Goal: Task Accomplishment & Management: Complete application form

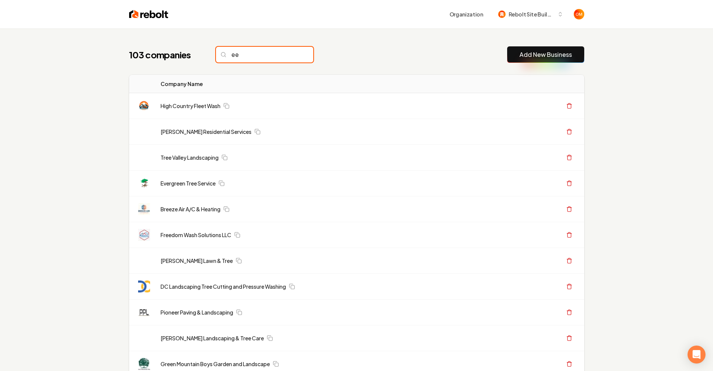
type input "e"
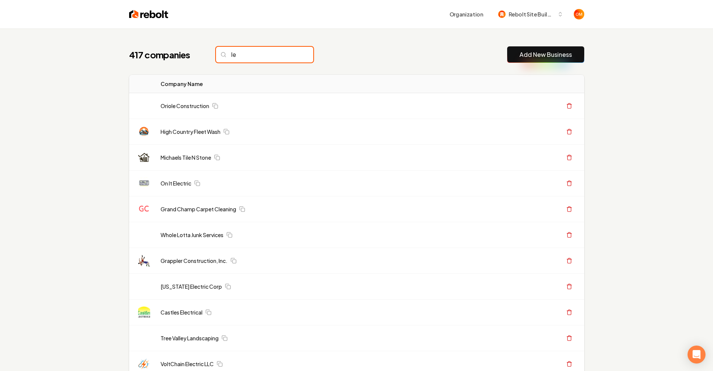
type input "l"
type input "e"
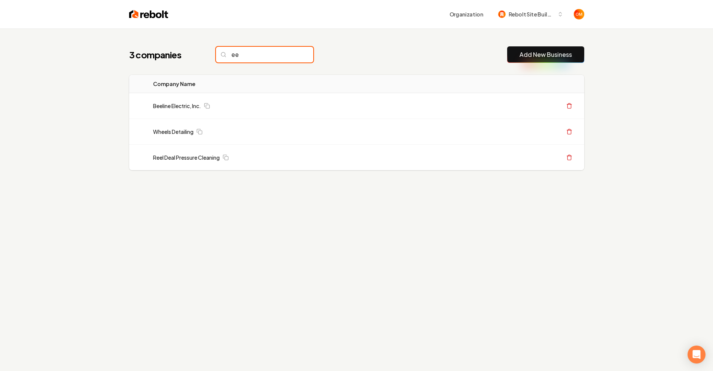
type input "e"
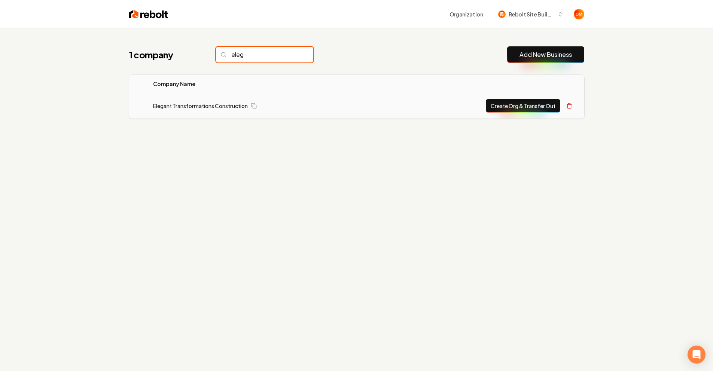
type input "eleg"
click at [486, 105] on button "Create Org & Transfer Out" at bounding box center [523, 105] width 74 height 13
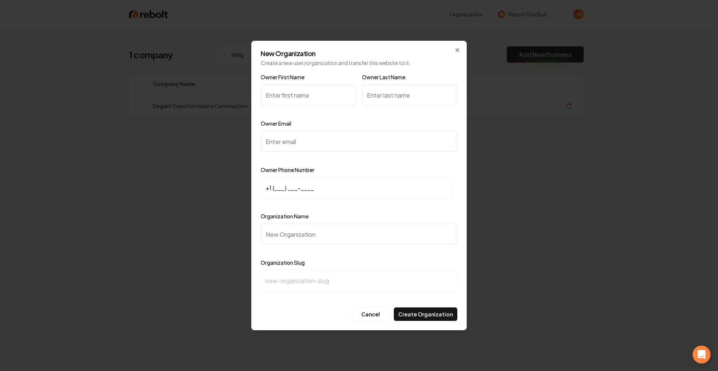
type input "r"
type input "[PERSON_NAME]"
click at [269, 194] on input "+1 (___) ___-____" at bounding box center [357, 187] width 192 height 21
paste input "615) 424-2482"
type input "[PHONE_NUMBER]"
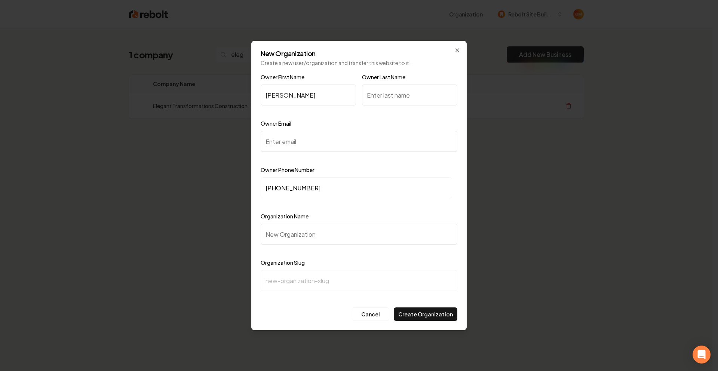
click at [279, 133] on input "Owner Email" at bounding box center [359, 141] width 197 height 21
paste input "[PERSON_NAME][EMAIL_ADDRESS][DOMAIN_NAME]"
type input "[PERSON_NAME][EMAIL_ADDRESS][DOMAIN_NAME]"
click at [310, 240] on input "Organization Name" at bounding box center [359, 234] width 197 height 21
type input "E"
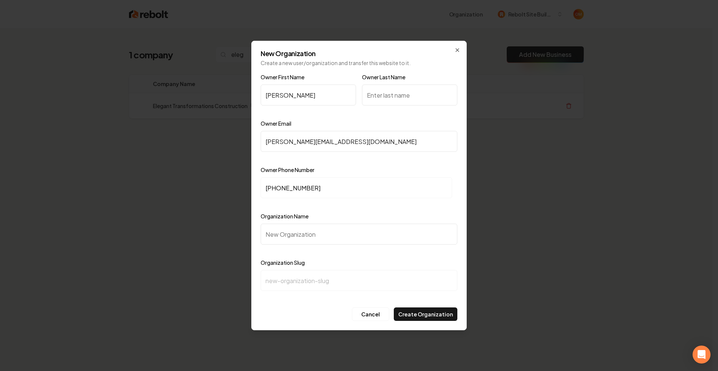
type input "e"
type input "El"
type input "el"
type input "Ele"
type input "ele"
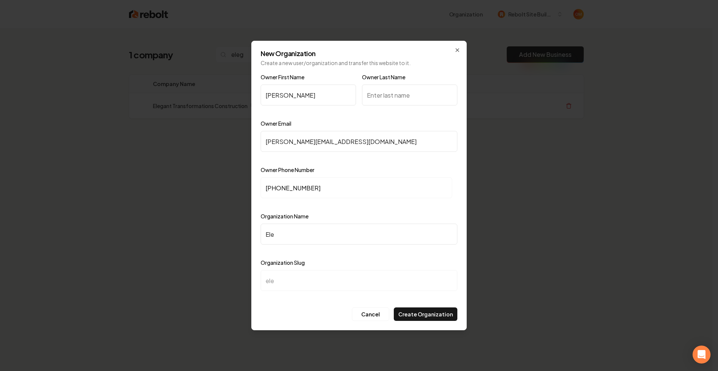
type input "Eleg"
type input "eleg"
type input "Elega"
type input "elega"
type input "Elegan"
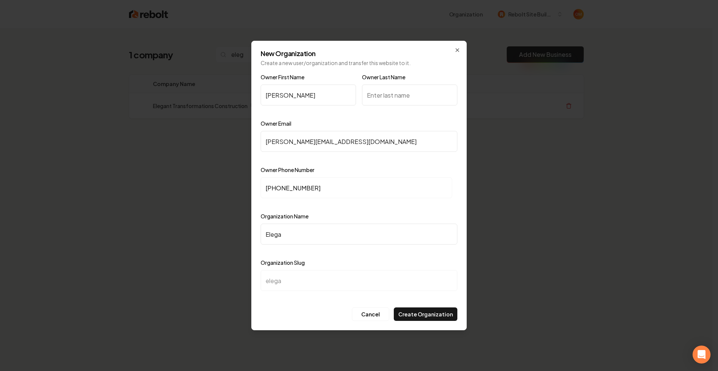
type input "elegan"
type input "Elegant"
type input "elegant"
type input "Elegant T"
type input "elegant-t"
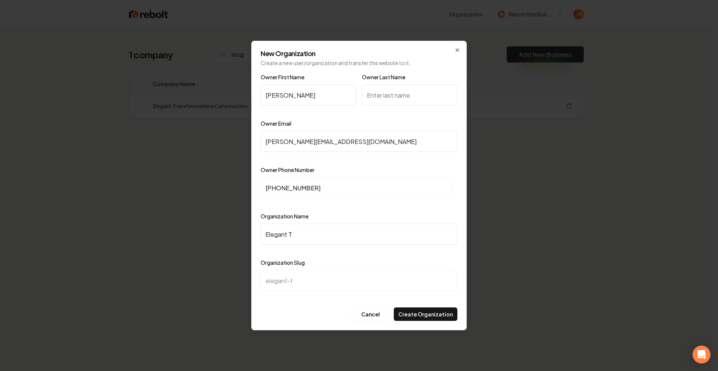
type input "Elegant Tr"
type input "elegant-tr"
type input "Elegant Tra"
type input "elegant-tra"
type input "Elegant [PERSON_NAME]"
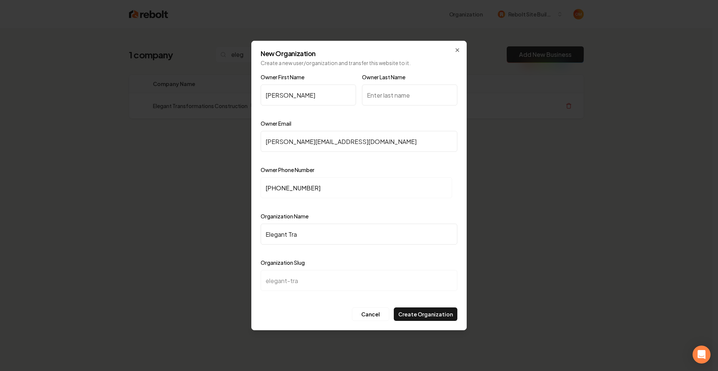
type input "elegant-[PERSON_NAME]"
type input "Elegant Trans"
type input "elegant-trans"
type input "Elegant Transf"
type input "elegant-transf"
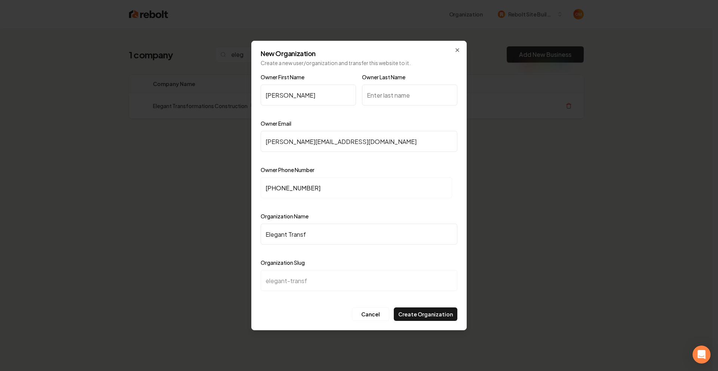
type input "Elegant Transfo"
type input "elegant-transfo"
type input "Elegant Transfor"
type input "elegant-transfor"
type input "Elegant Transform"
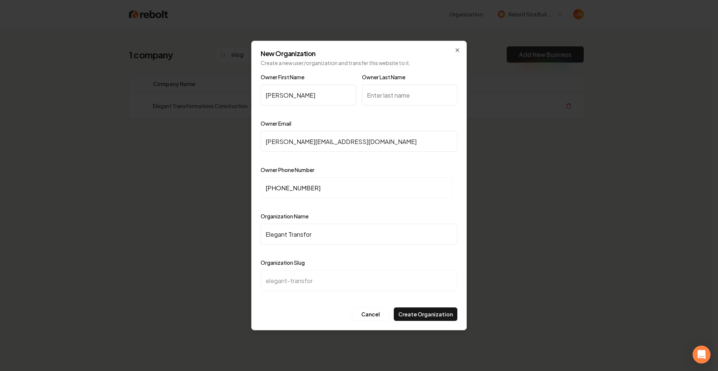
type input "elegant-transform"
type input "Elegant Transforma"
type input "elegant-transforma"
type input "Elegant Transformat"
type input "elegant-transformat"
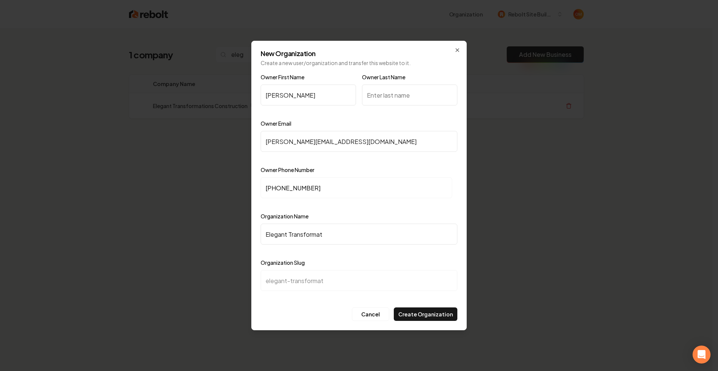
type input "Elegant Transformati"
type input "elegant-transformati"
type input "Elegant Transformatio"
type input "elegant-transformatio"
type input "Elegant Transformation"
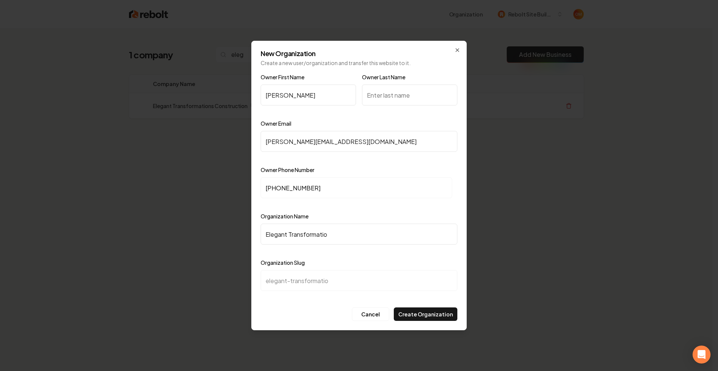
type input "elegant-transformation"
type input "Elegant Transformations"
type input "elegant-transformations"
type input "Elegant Transformations C"
type input "elegant-transformations-c"
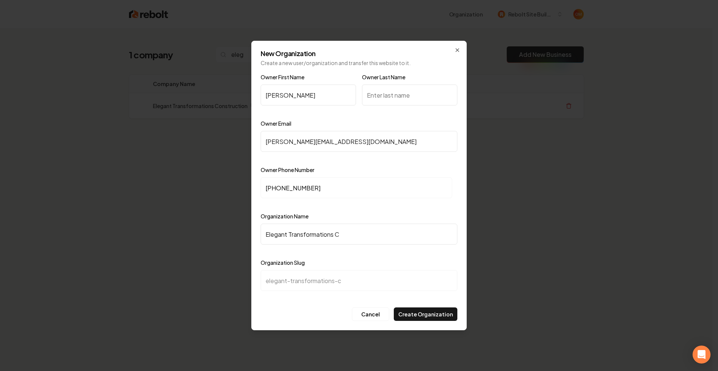
type input "Elegant Transformations Co"
type input "elegant-transformations-co"
type input "Elegant Transformations Con"
type input "elegant-transformations-con"
type input "Elegant Transformations Cons"
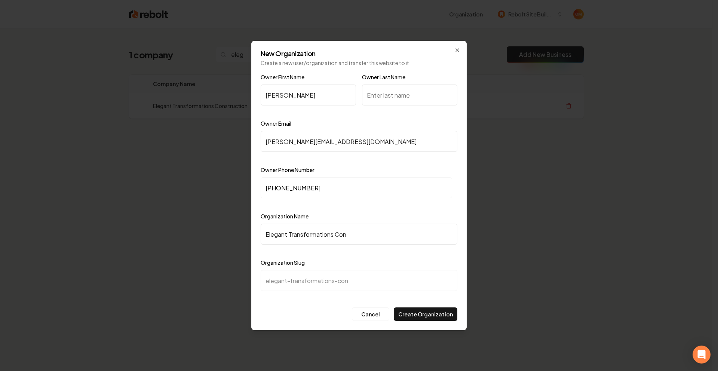
type input "elegant-transformations-cons"
type input "Elegant Transformations Consr"
type input "elegant-transformations-consr"
type input "Elegant Transformations Consru"
type input "elegant-transformations-consru"
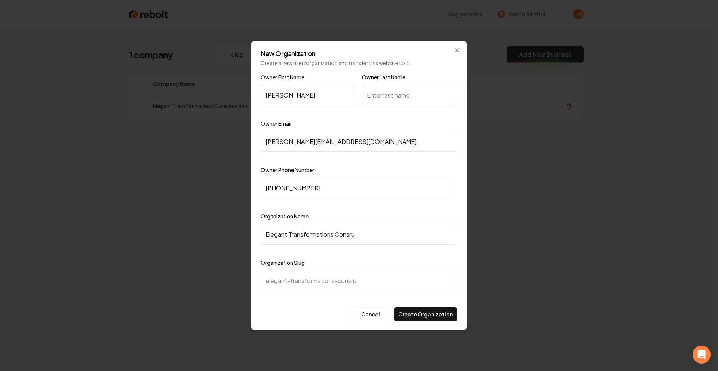
type input "Elegant Transformations Consruc"
type input "elegant-transformations-consruc"
type input "Elegant Transformations Consru"
type input "elegant-transformations-consru"
type input "Elegant Transformations Consr"
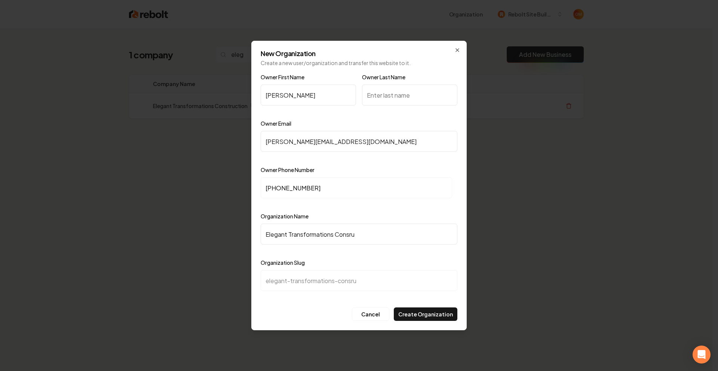
type input "elegant-transformations-consr"
type input "Elegant Transformations Cons"
type input "elegant-transformations-cons"
type input "Elegant Transformations Con"
type input "elegant-transformations-con"
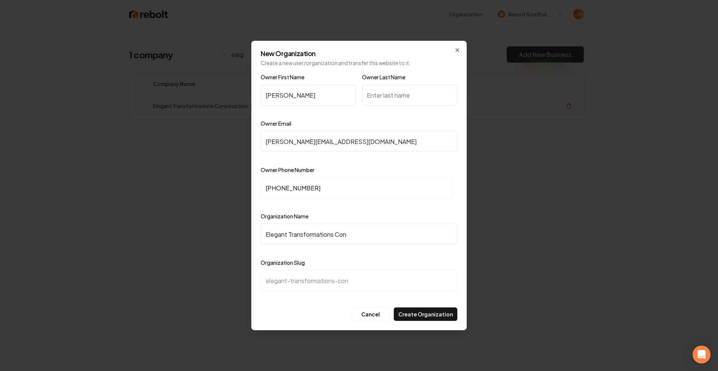
type input "Elegant Transformations Cons"
type input "elegant-transformations-cons"
type input "Elegant Transformations Const"
type input "elegant-transformations-const"
type input "Elegant Transformations Constu"
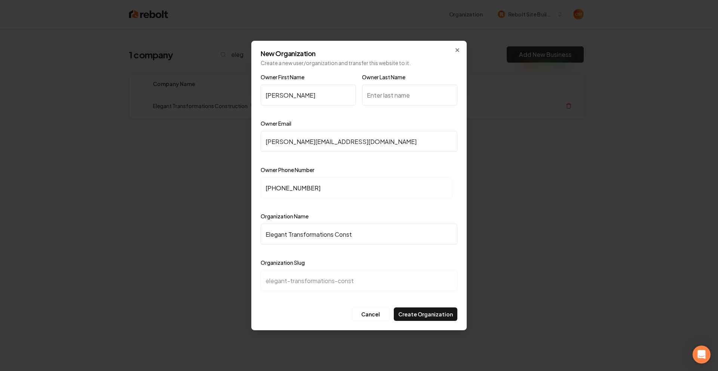
type input "elegant-transformations-constu"
type input "Elegant Transformations Constur"
type input "elegant-transformations-constur"
type input "Elegant Transformations Consturc"
type input "elegant-transformations-consturc"
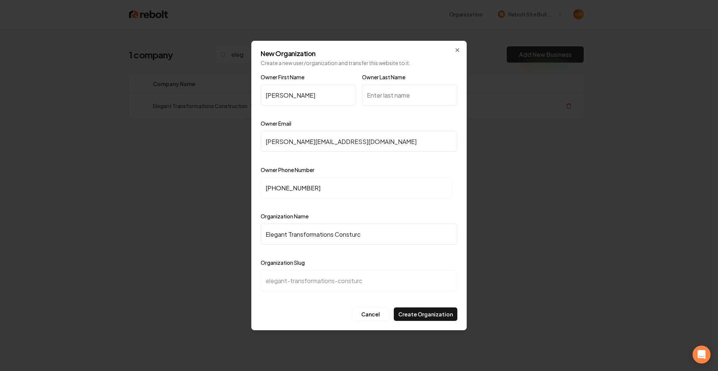
type input "Elegant Transformations Constur"
type input "elegant-transformations-constur"
type input "Elegant Transformations Constu"
type input "elegant-transformations-constu"
type input "Elegant Transformations Const"
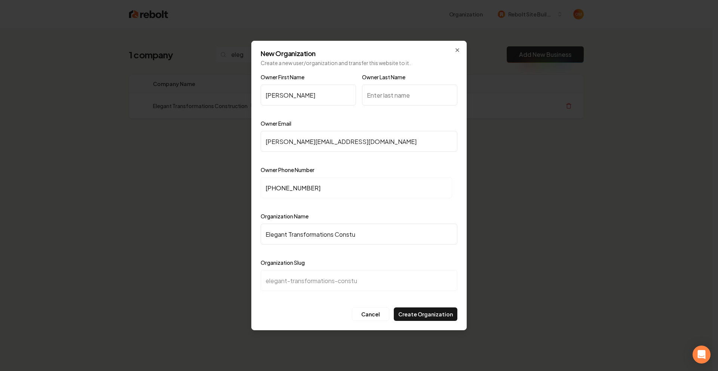
type input "elegant-transformations-const"
type input "Elegant Transformations Constt"
type input "elegant-transformations-constt"
type input "Elegant Transformations Const"
type input "elegant-transformations-const"
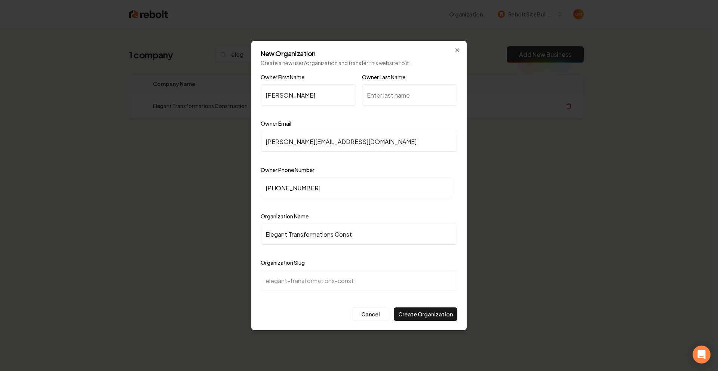
type input "Elegant Transformations Constr"
type input "elegant-transformations-constr"
type input "Elegant Transformations Constru"
type input "elegant-transformations-constru"
type input "Elegant Transformations Construc"
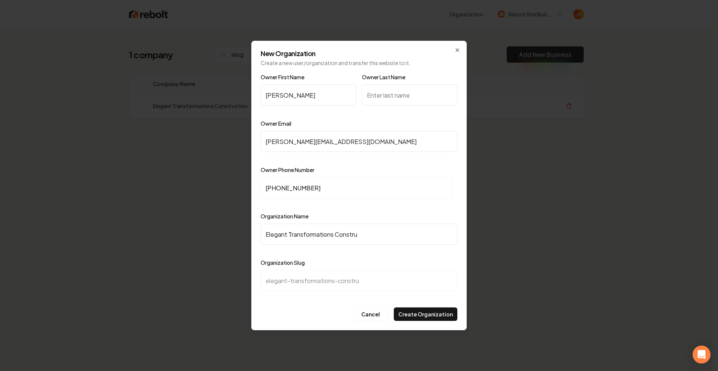
type input "elegant-transformations-construc"
type input "Elegant Transformations Construct"
type input "elegant-transformations-construct"
type input "Elegant Transformations Constructi"
type input "elegant-transformations-constructi"
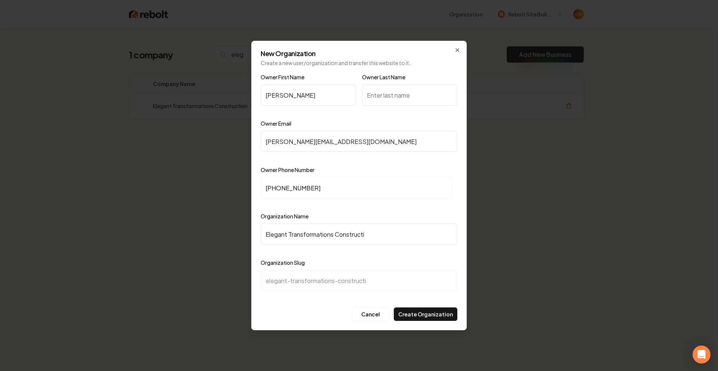
type input "Elegant Transformations Constructio"
type input "elegant-transformations-constructio"
type input "Elegant Transformations Construction"
type input "elegant-transformations-construction"
click at [370, 204] on div at bounding box center [359, 204] width 197 height 7
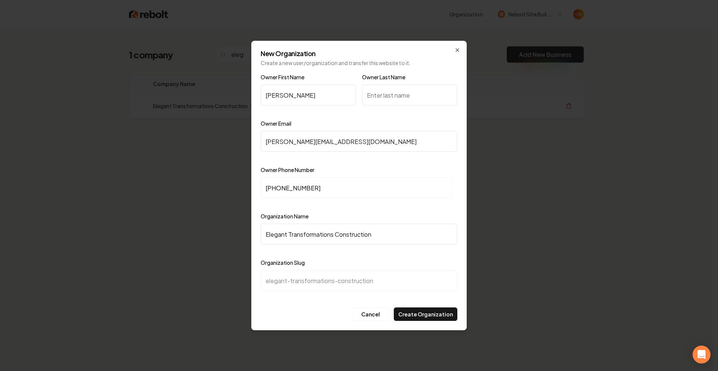
click at [396, 233] on input "Elegant Transformations Construction" at bounding box center [359, 234] width 197 height 21
type input "Elegant Transformations Construction"
click at [383, 100] on input "Owner Last Name" at bounding box center [409, 95] width 95 height 21
click at [364, 117] on div "Owner First Name [PERSON_NAME] Owner Last Name" at bounding box center [359, 96] width 197 height 46
click at [386, 94] on input "Owner Last Name" at bounding box center [409, 95] width 95 height 21
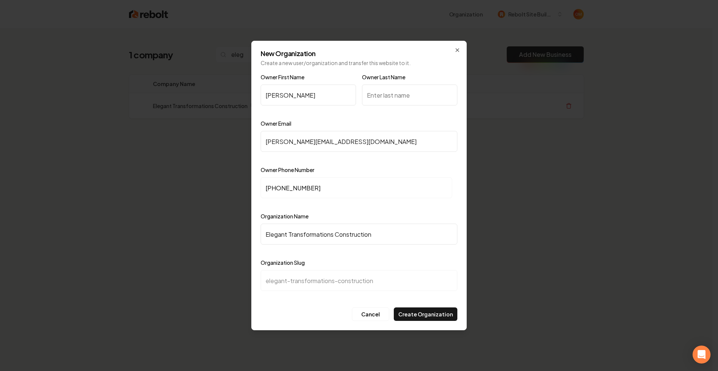
click at [356, 124] on div "Owner Email [PERSON_NAME][EMAIL_ADDRESS][DOMAIN_NAME]" at bounding box center [359, 140] width 197 height 43
click at [385, 85] on input "Owner Last Name" at bounding box center [409, 95] width 95 height 21
drag, startPoint x: 358, startPoint y: 117, endPoint x: 373, endPoint y: 116, distance: 14.6
click at [358, 117] on div "Owner First Name [PERSON_NAME] Owner Last Name" at bounding box center [359, 96] width 197 height 46
click at [389, 101] on input "Owner Last Name" at bounding box center [409, 95] width 95 height 21
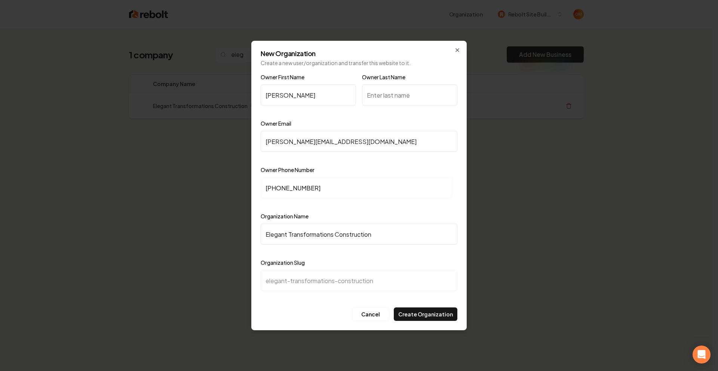
click at [355, 114] on div at bounding box center [308, 111] width 95 height 7
click at [386, 102] on input "Owner Last Name" at bounding box center [409, 95] width 95 height 21
click at [349, 114] on div at bounding box center [308, 111] width 95 height 7
click at [395, 92] on input "Owner Last Name" at bounding box center [409, 95] width 95 height 21
click at [366, 117] on div "Owner First Name [PERSON_NAME] Owner Last Name" at bounding box center [359, 96] width 197 height 46
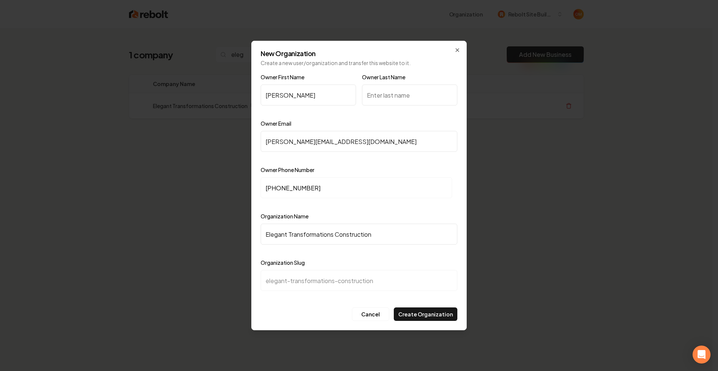
click at [399, 87] on input "Owner Last Name" at bounding box center [409, 95] width 95 height 21
type input "E"
click at [328, 127] on div "Owner Email [PERSON_NAME][EMAIL_ADDRESS][DOMAIN_NAME]" at bounding box center [359, 140] width 197 height 43
click at [426, 309] on button "Create Organization" at bounding box center [426, 313] width 64 height 13
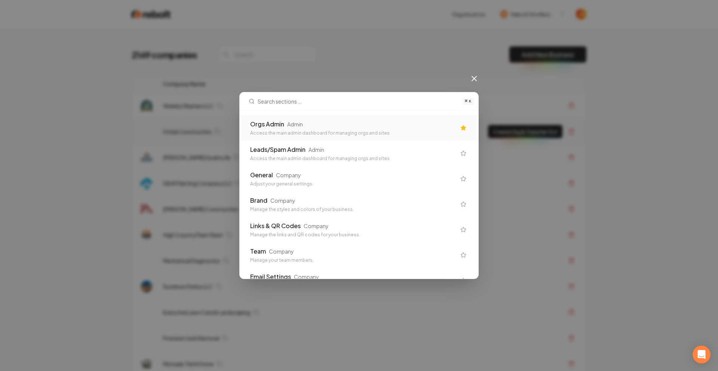
click at [320, 128] on div "Orgs Admin Admin" at bounding box center [353, 124] width 206 height 9
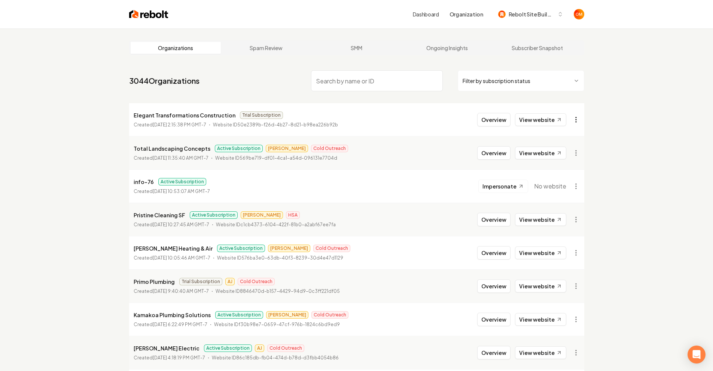
click at [575, 124] on html "Dashboard Organization Rebolt Site Builder Organizations Spam Review SMM Ongoin…" at bounding box center [356, 185] width 713 height 371
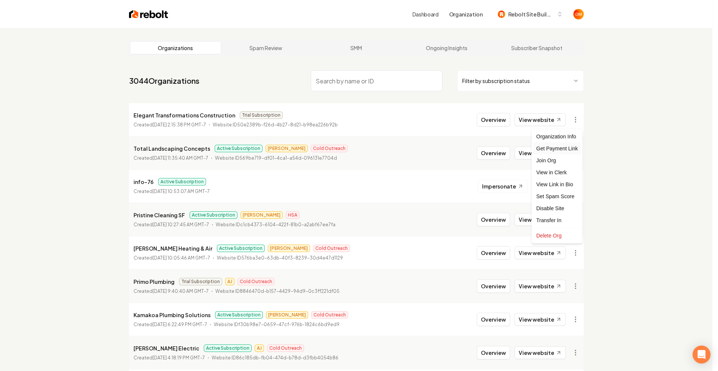
click at [569, 147] on div "Get Payment Link" at bounding box center [557, 149] width 48 height 12
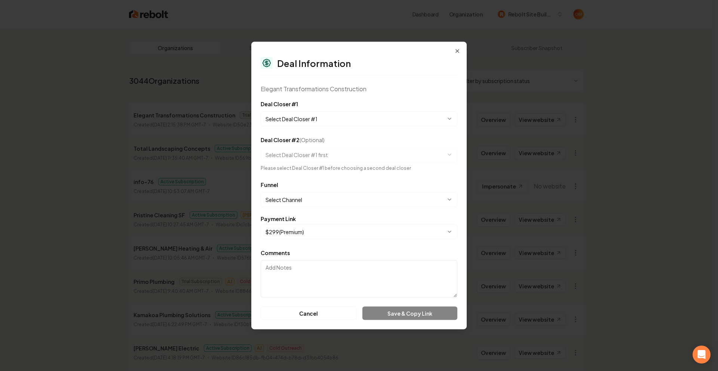
click at [355, 119] on body "Dashboard Organization Rebolt Site Builder Organizations Spam Review SMM Ongoin…" at bounding box center [356, 185] width 713 height 371
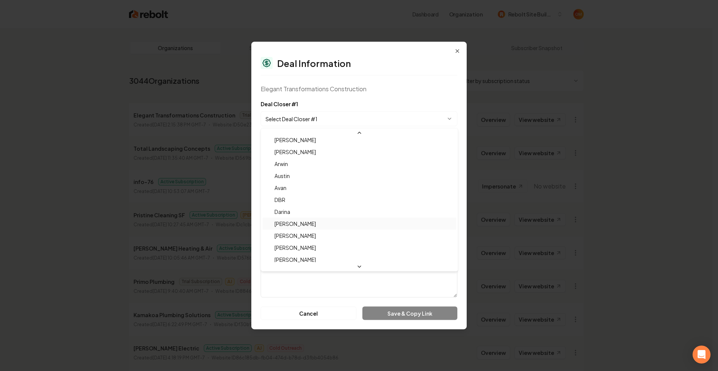
scroll to position [25, 0]
select select "**********"
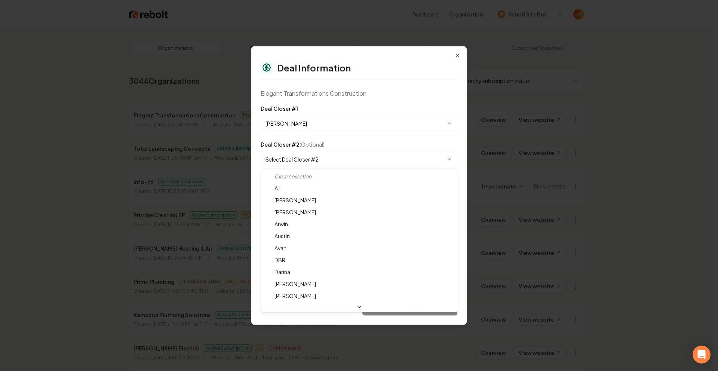
click at [323, 164] on body "Dashboard Organization Rebolt Site Builder Organizations Spam Review SMM Ongoin…" at bounding box center [356, 185] width 713 height 371
click at [356, 91] on body "Dashboard Organization Rebolt Site Builder Organizations Spam Review SMM Ongoin…" at bounding box center [356, 185] width 713 height 371
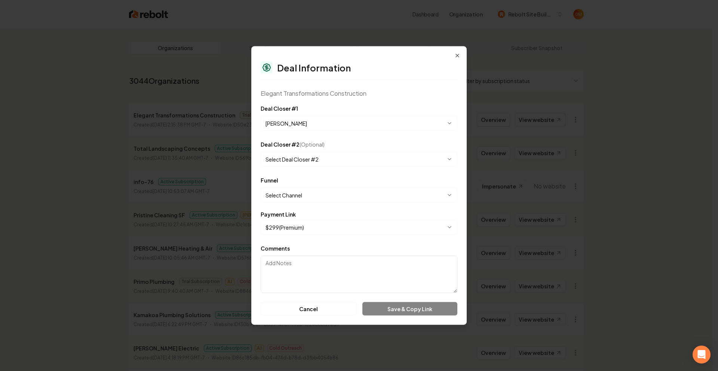
click at [370, 104] on div "**********" at bounding box center [359, 117] width 197 height 27
click at [308, 193] on body "Dashboard Organization Rebolt Site Builder Organizations Spam Review SMM Ongoin…" at bounding box center [356, 185] width 713 height 371
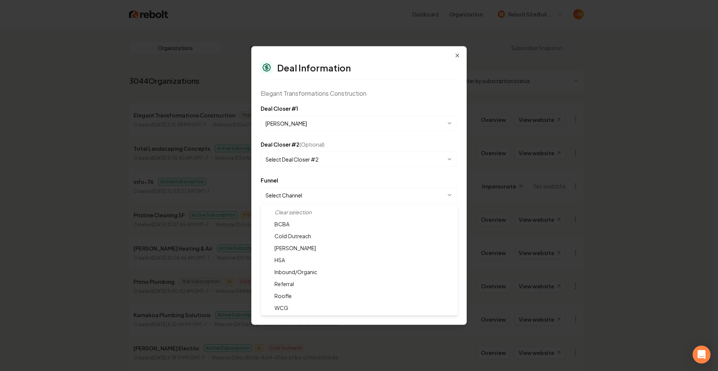
select select "**********"
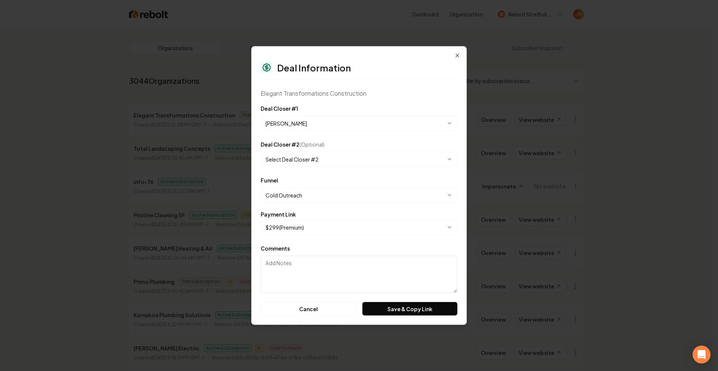
click at [396, 94] on div "Elegant Transformations Construction" at bounding box center [359, 93] width 197 height 9
click at [411, 307] on button "Save & Copy Link" at bounding box center [409, 308] width 95 height 13
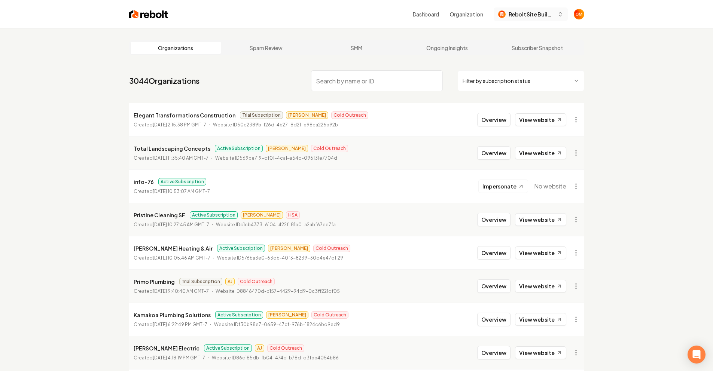
click at [523, 13] on span "Rebolt Site Builder" at bounding box center [531, 14] width 46 height 8
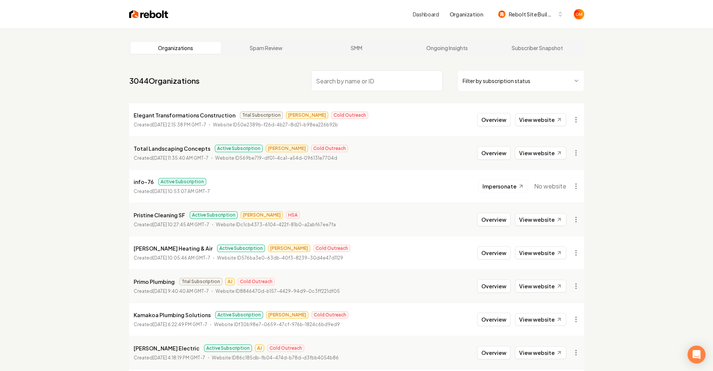
click at [157, 8] on div "Dashboard Organization Rebolt Site Builder" at bounding box center [356, 14] width 479 height 28
click at [159, 10] on img at bounding box center [148, 14] width 39 height 10
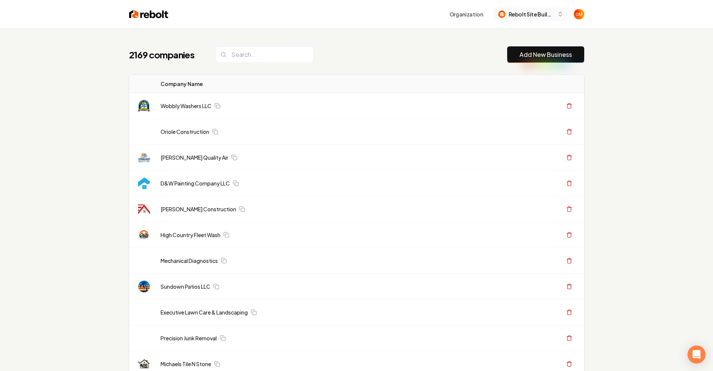
click at [539, 15] on span "Rebolt Site Builder" at bounding box center [531, 14] width 46 height 8
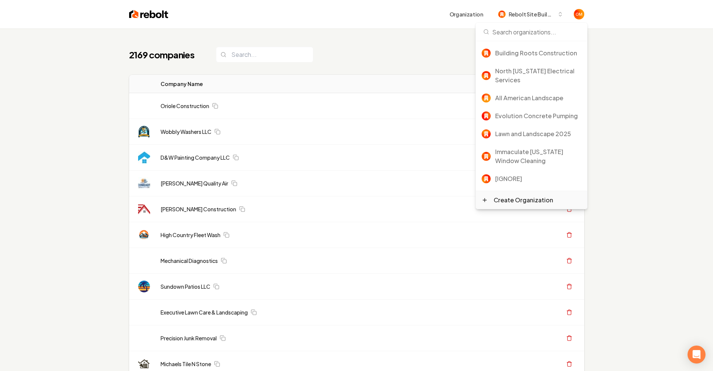
click at [526, 201] on div "Create Organization" at bounding box center [522, 200] width 59 height 9
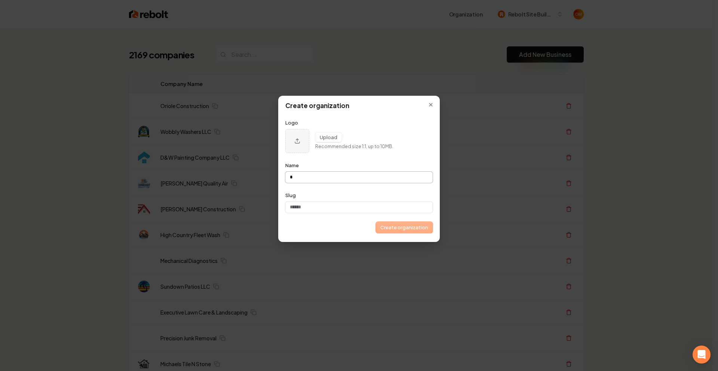
type input "*"
type input "**"
type input "***"
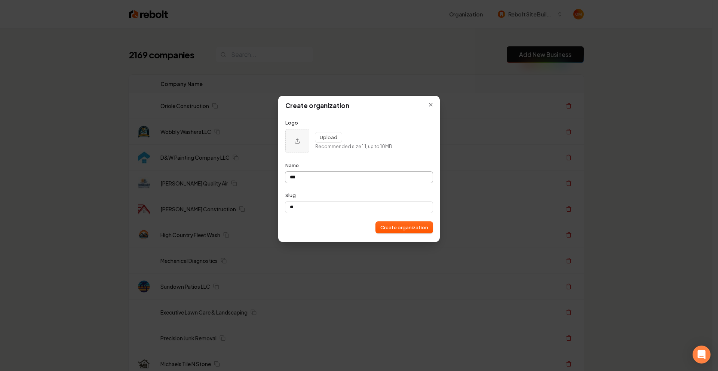
type input "***"
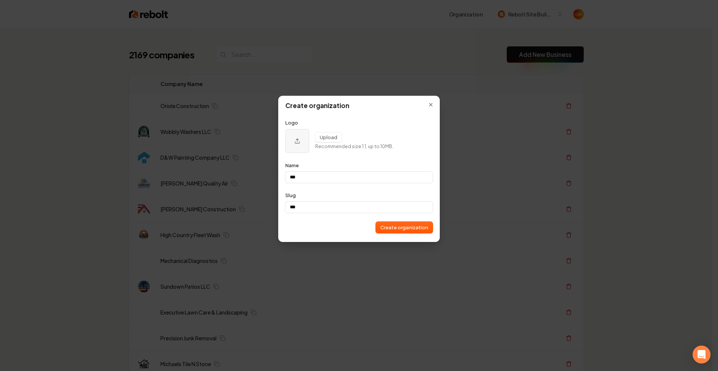
type input "***"
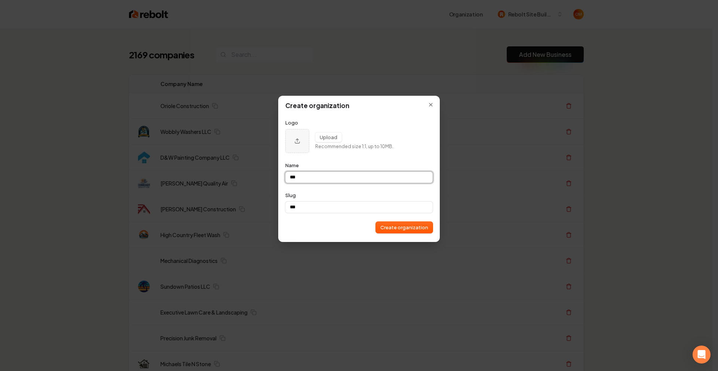
type input "***"
type input "**"
type input "*"
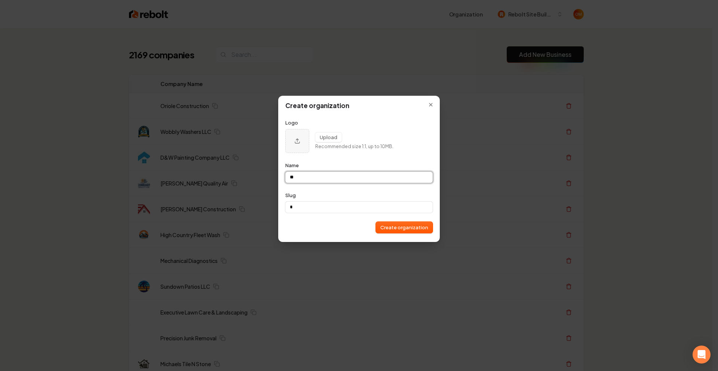
type input "**"
type input "***"
type input "*****"
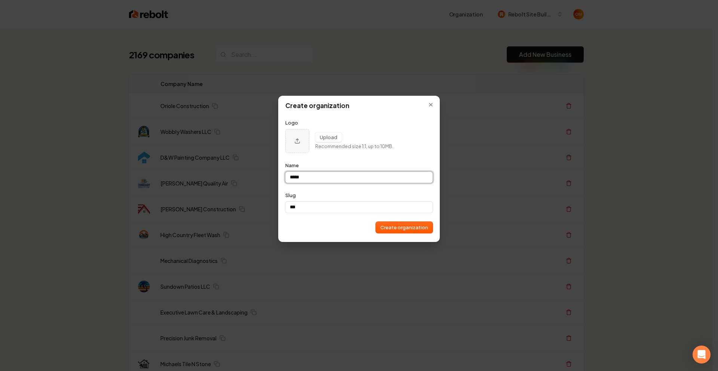
type input "*****"
type input "******"
type input "*******"
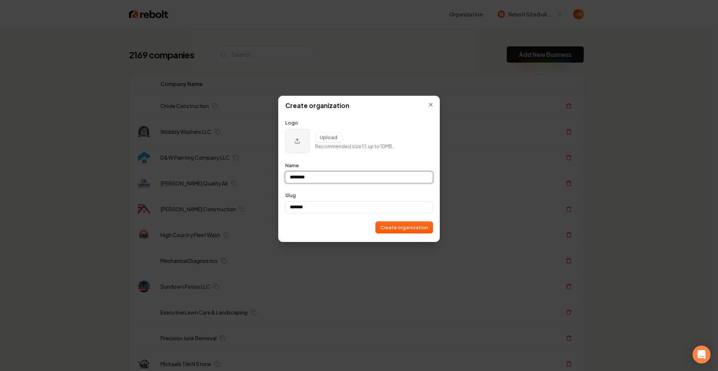
type input "********"
type input "*********"
type input "**********"
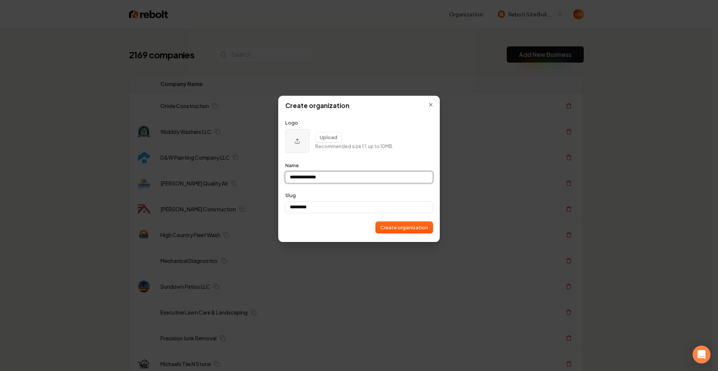
type input "**********"
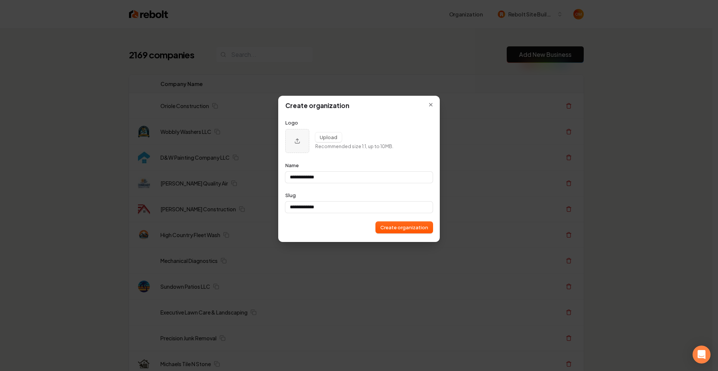
type input "**********"
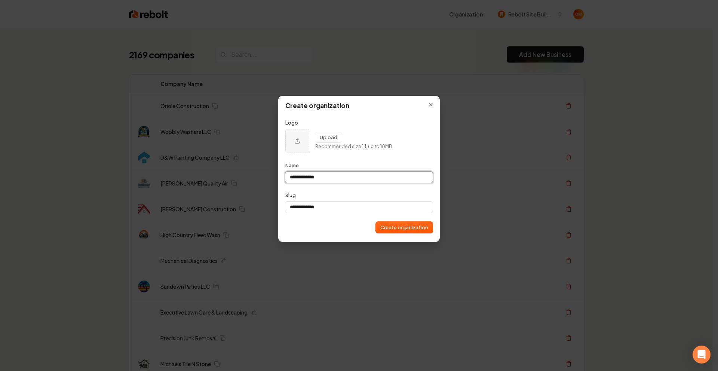
type input "**********"
click at [408, 230] on button "Create organization" at bounding box center [404, 227] width 57 height 11
type input "**********"
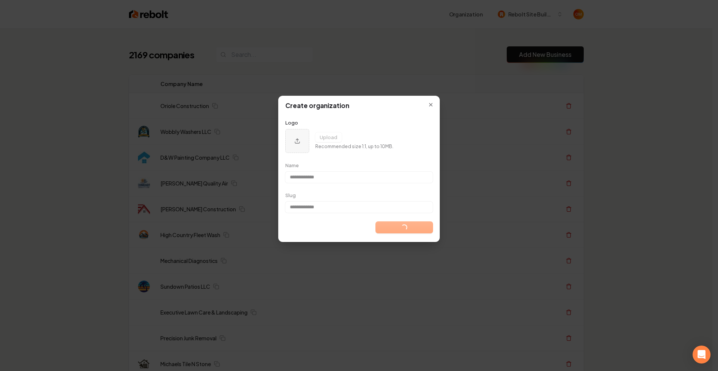
type input "**********"
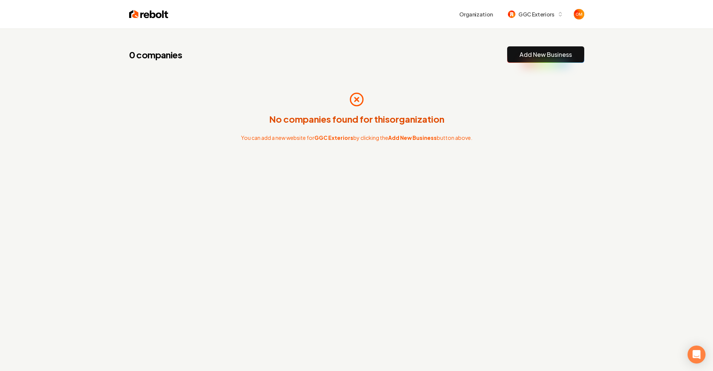
click at [154, 10] on img at bounding box center [148, 14] width 39 height 10
click at [520, 16] on span "GGC Exteriors" at bounding box center [536, 14] width 36 height 8
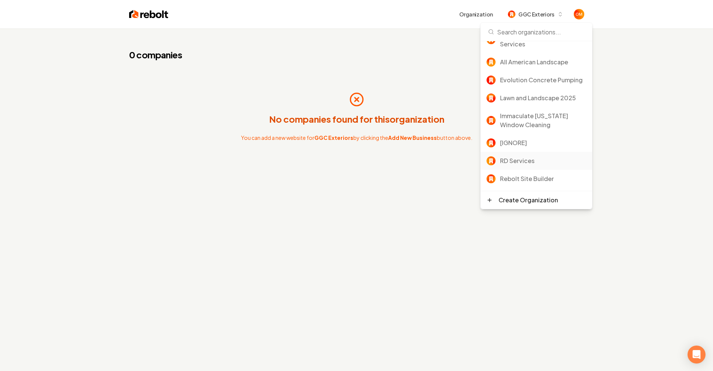
scroll to position [63, 0]
click at [525, 175] on div "Rebolt Site Builder" at bounding box center [543, 178] width 86 height 9
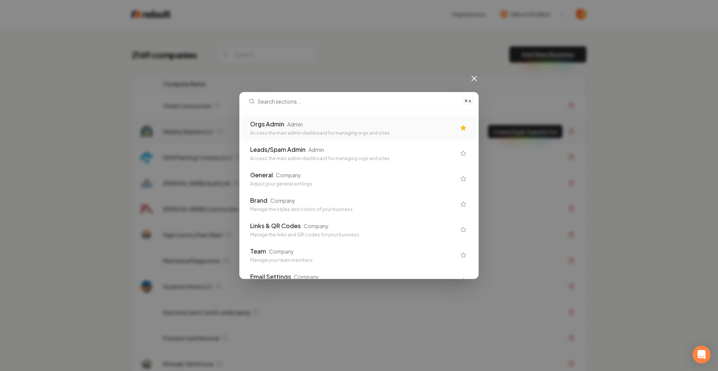
click at [349, 128] on div "Orgs Admin Admin" at bounding box center [353, 124] width 206 height 9
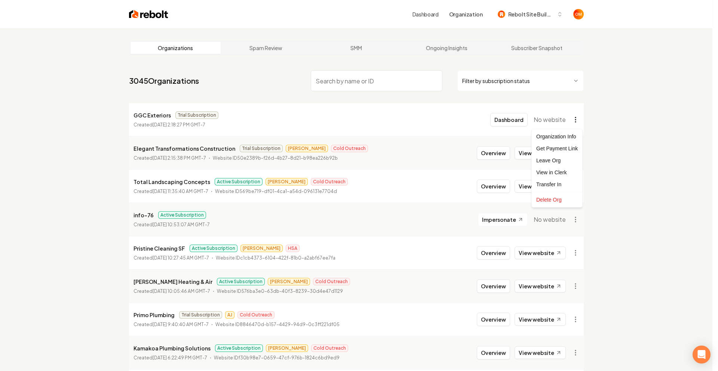
click at [579, 123] on html "Dashboard Organization Rebolt Site Builder Organizations Spam Review SMM Ongoin…" at bounding box center [359, 185] width 718 height 371
click at [562, 149] on div "Get Payment Link" at bounding box center [557, 149] width 48 height 12
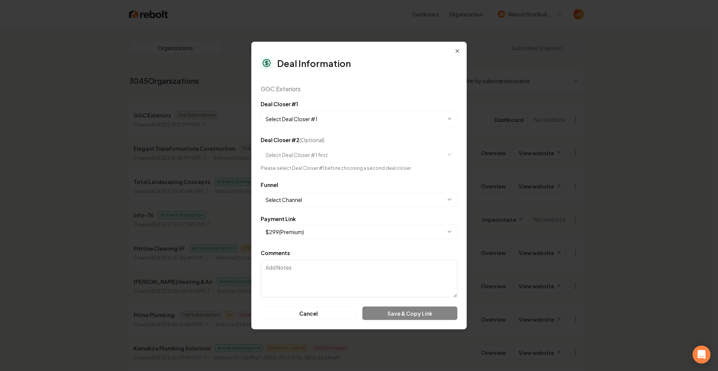
click at [311, 123] on body "Dashboard Organization Rebolt Site Builder Organizations Spam Review SMM Ongoin…" at bounding box center [356, 185] width 713 height 371
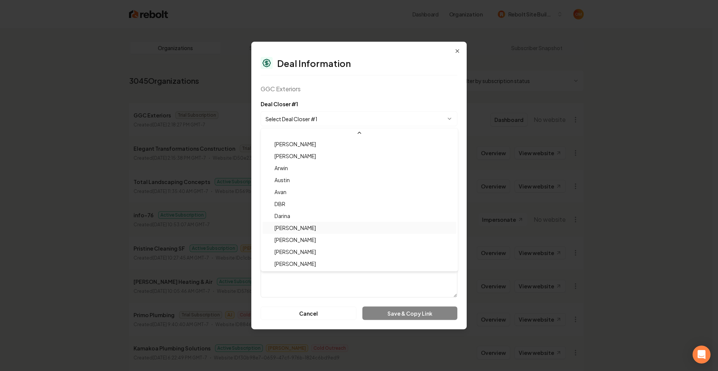
scroll to position [25, 0]
select select "**********"
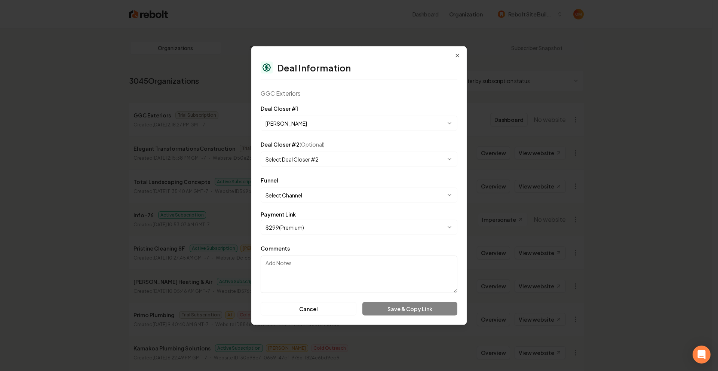
click at [310, 195] on body "Dashboard Organization Rebolt Site Builder Organizations Spam Review SMM Ongoin…" at bounding box center [356, 185] width 713 height 371
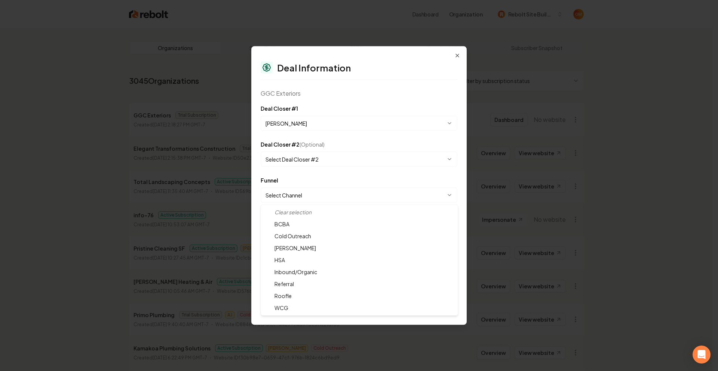
select select "**********"
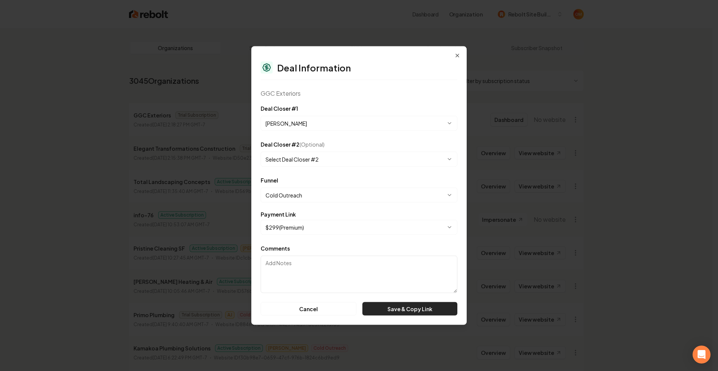
click at [425, 309] on button "Save & Copy Link" at bounding box center [409, 308] width 95 height 13
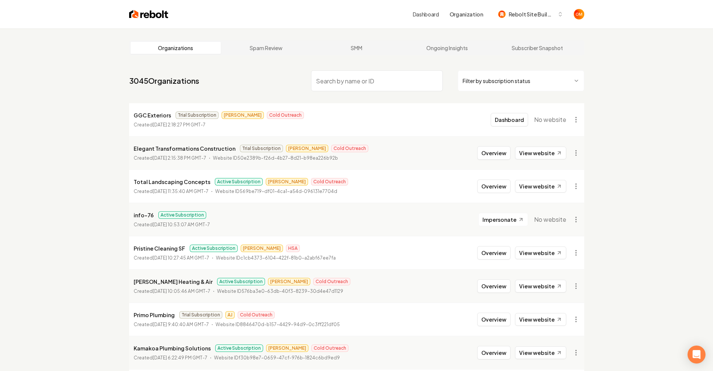
click at [159, 20] on div "Dashboard Organization Rebolt Site Builder" at bounding box center [356, 14] width 479 height 28
click at [160, 16] on img at bounding box center [148, 14] width 39 height 10
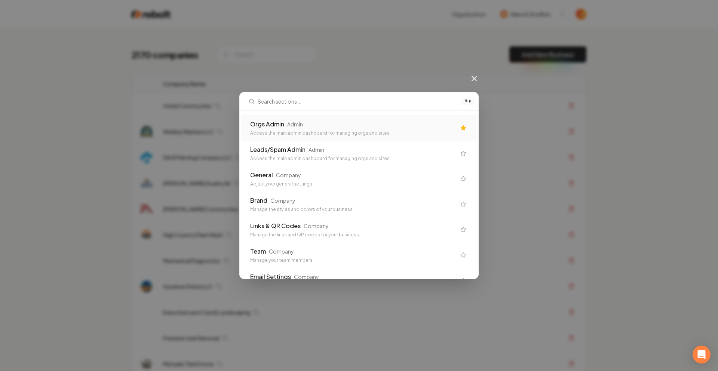
click at [304, 135] on div "Access the main admin dashboard for managing orgs and sites" at bounding box center [353, 133] width 206 height 6
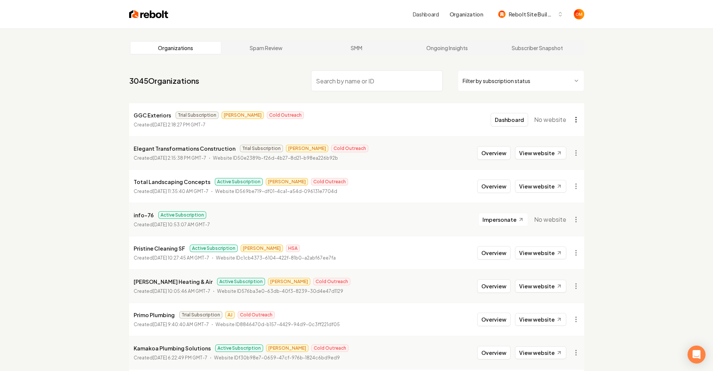
click at [578, 118] on html "Dashboard Organization Rebolt Site Builder Organizations Spam Review SMM Ongoin…" at bounding box center [356, 185] width 713 height 371
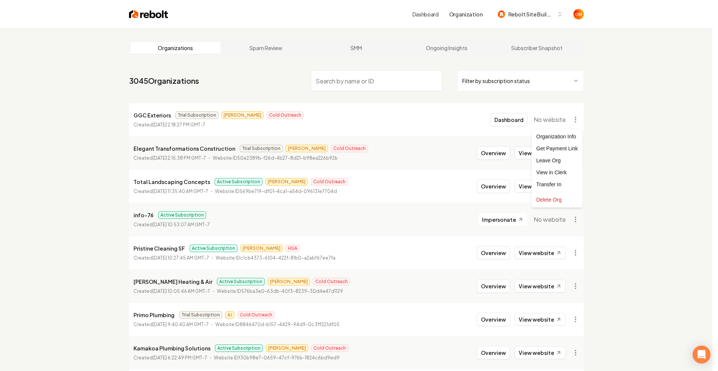
click at [395, 151] on html "Dashboard Organization Rebolt Site Builder Organizations Spam Review SMM Ongoin…" at bounding box center [359, 185] width 718 height 371
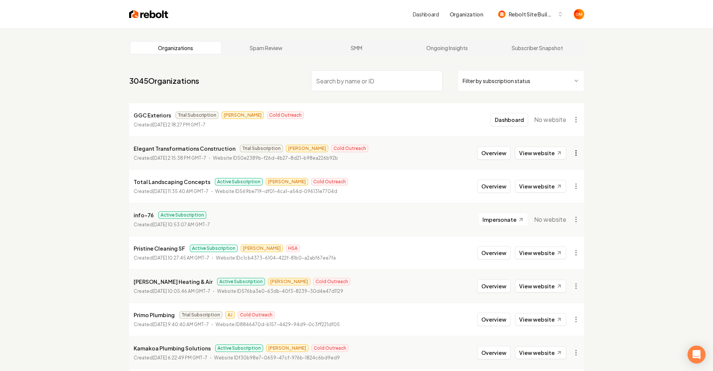
click at [573, 149] on html "Dashboard Organization Rebolt Site Builder Organizations Spam Review SMM Ongoin…" at bounding box center [356, 185] width 713 height 371
